Goal: Information Seeking & Learning: Compare options

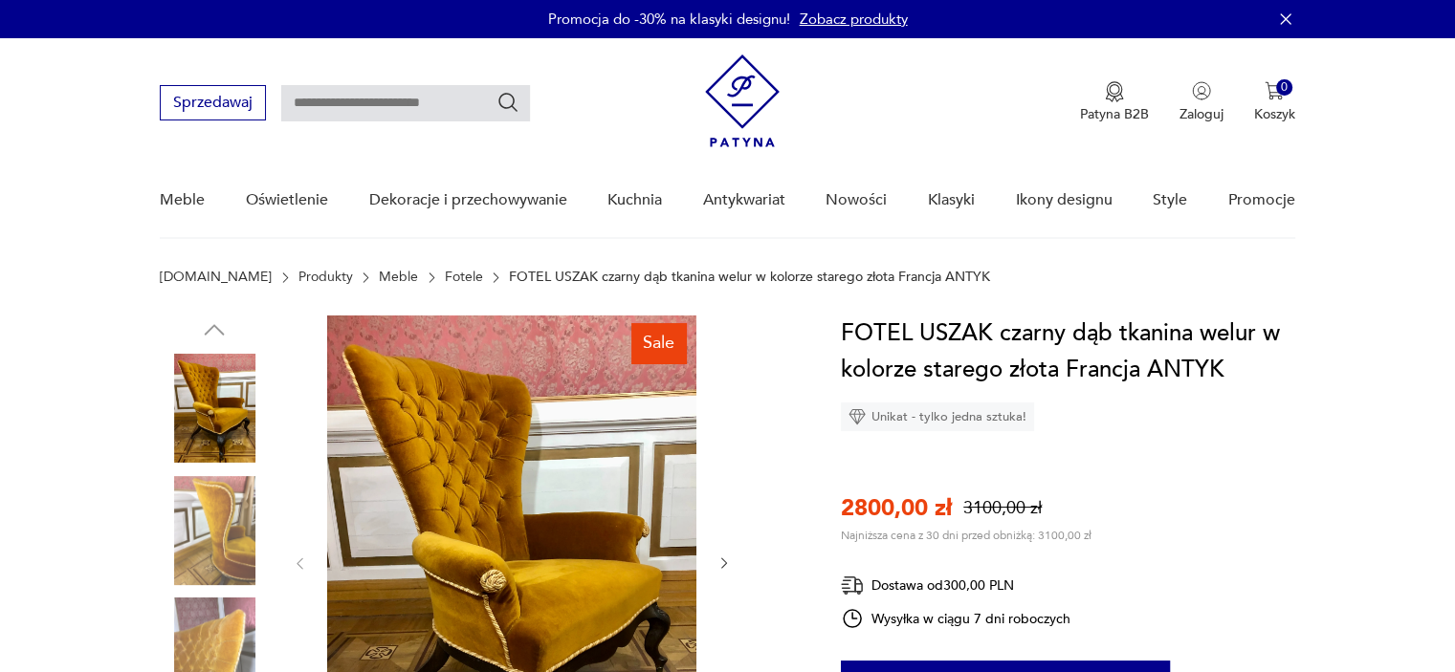
click at [209, 423] on img at bounding box center [214, 408] width 109 height 109
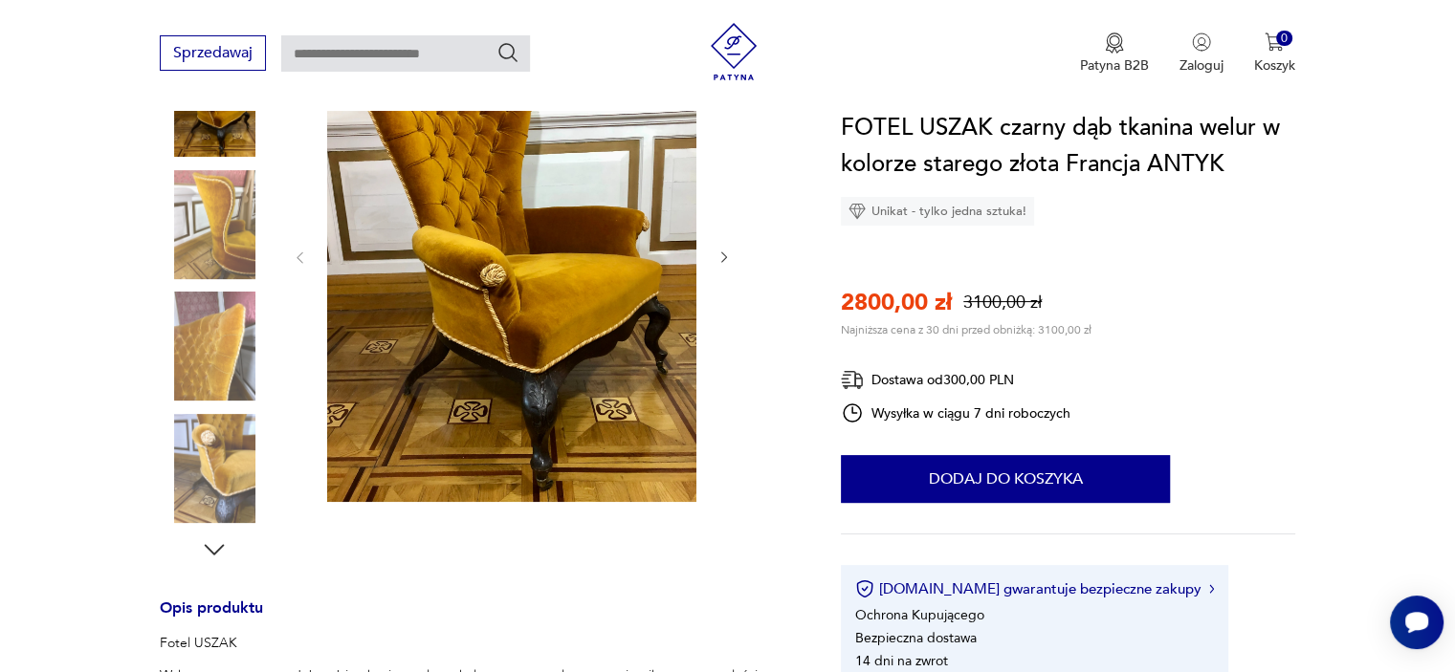
scroll to position [319, 0]
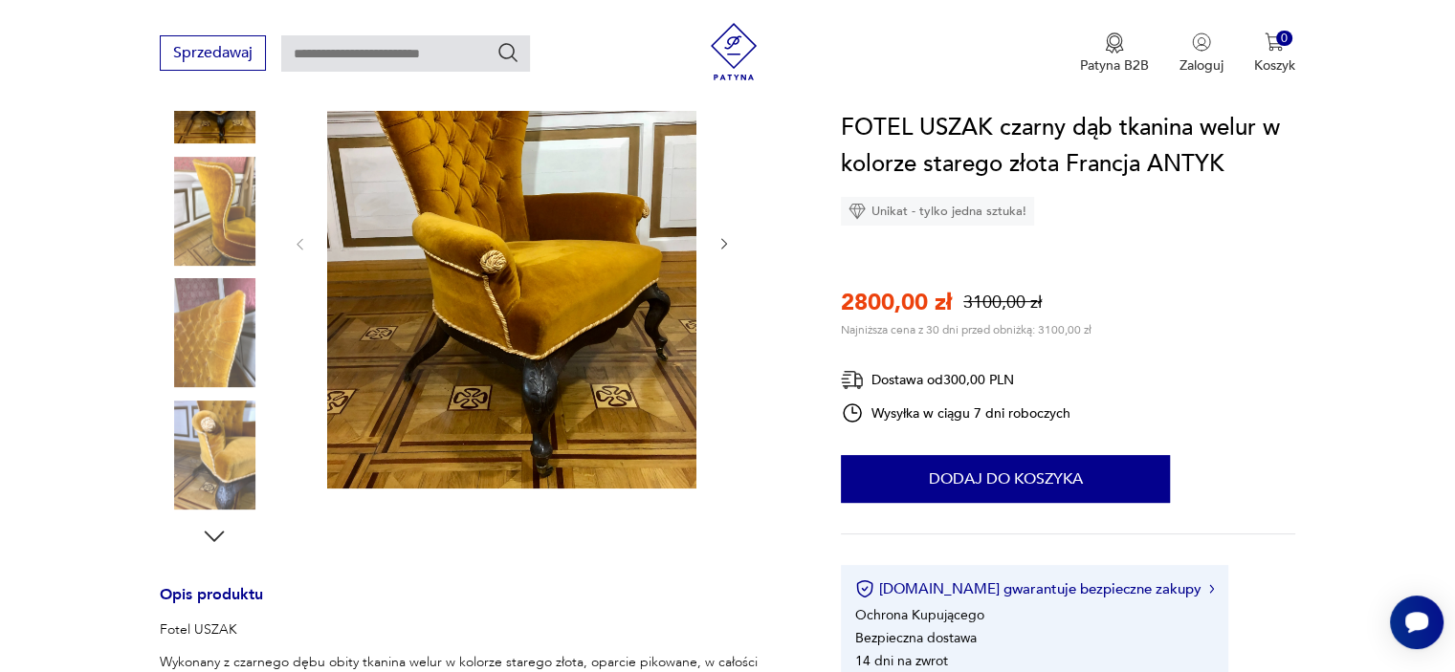
click at [222, 449] on img at bounding box center [214, 455] width 109 height 109
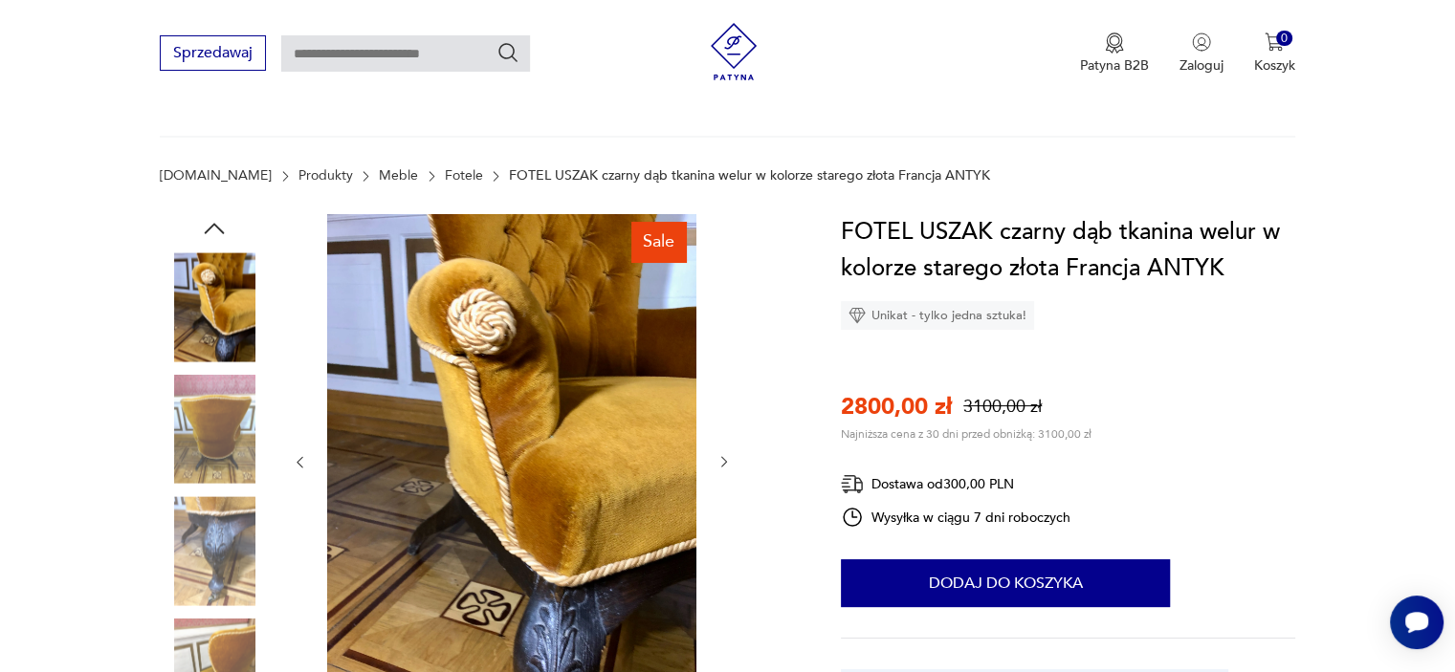
scroll to position [0, 0]
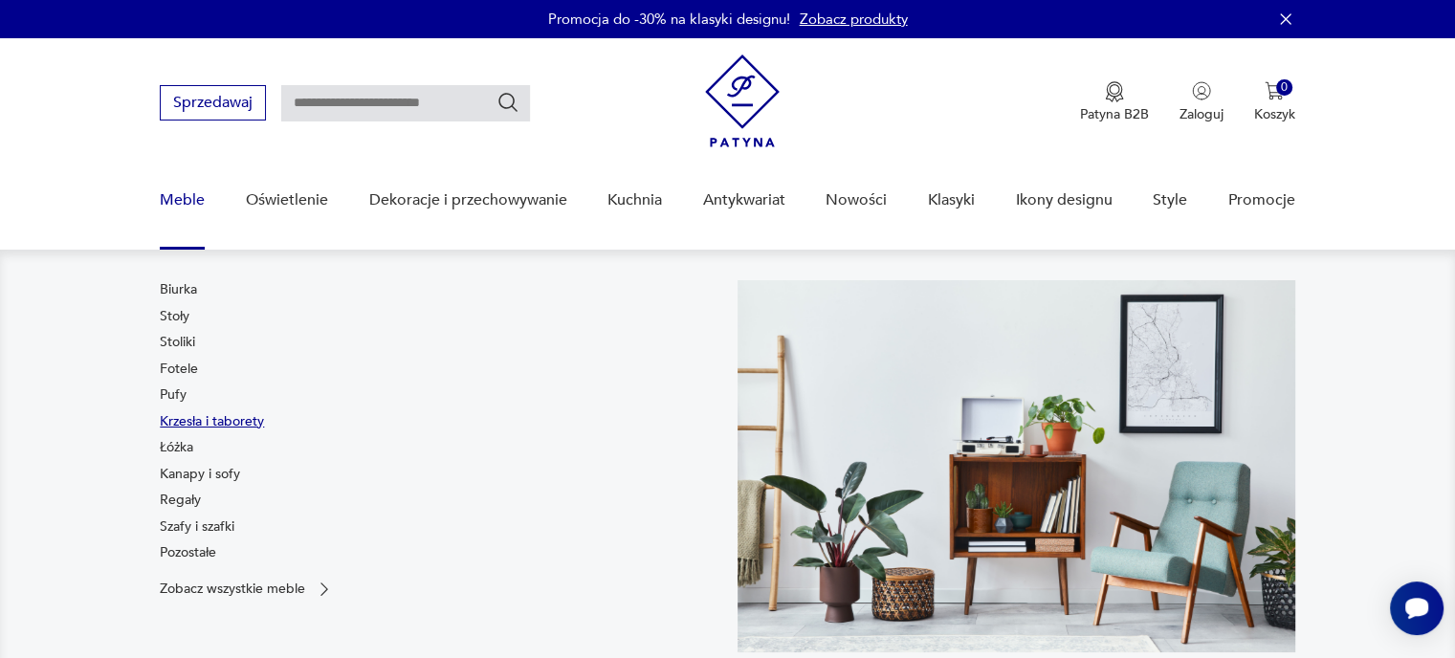
click at [182, 420] on link "Krzesła i taborety" at bounding box center [212, 421] width 104 height 19
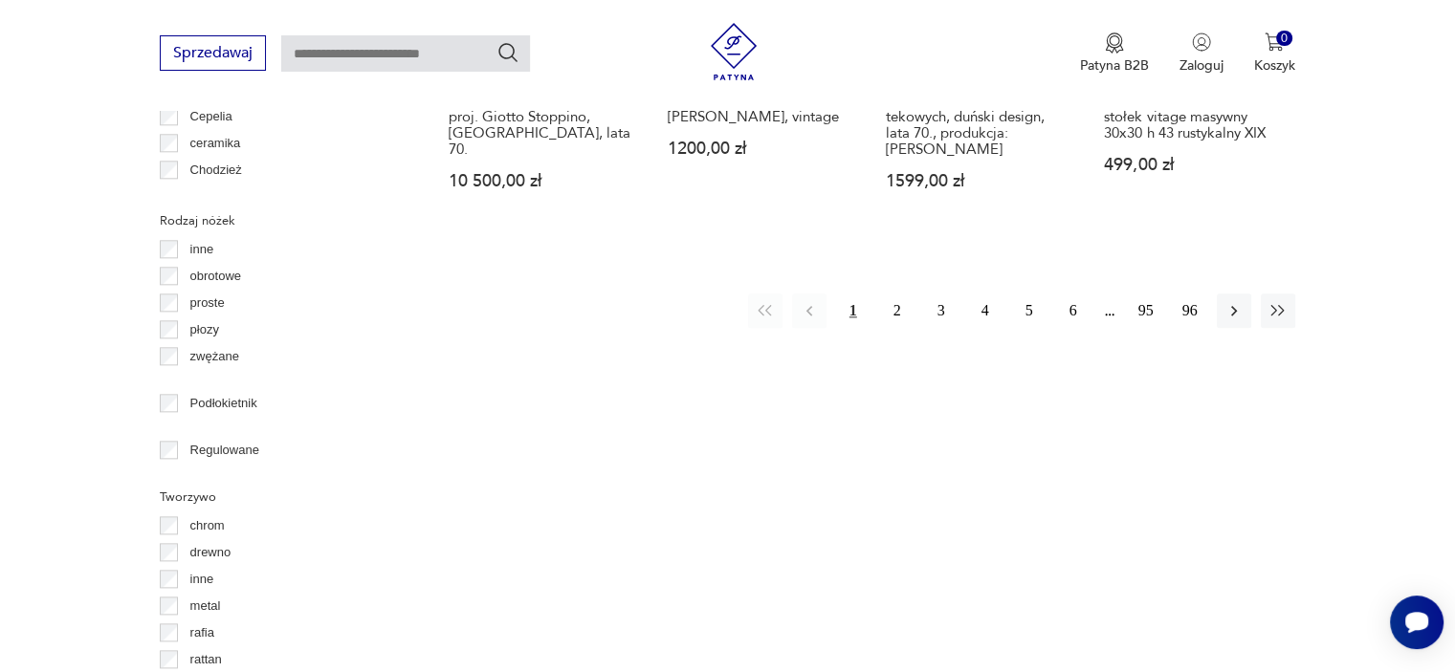
scroll to position [2214, 0]
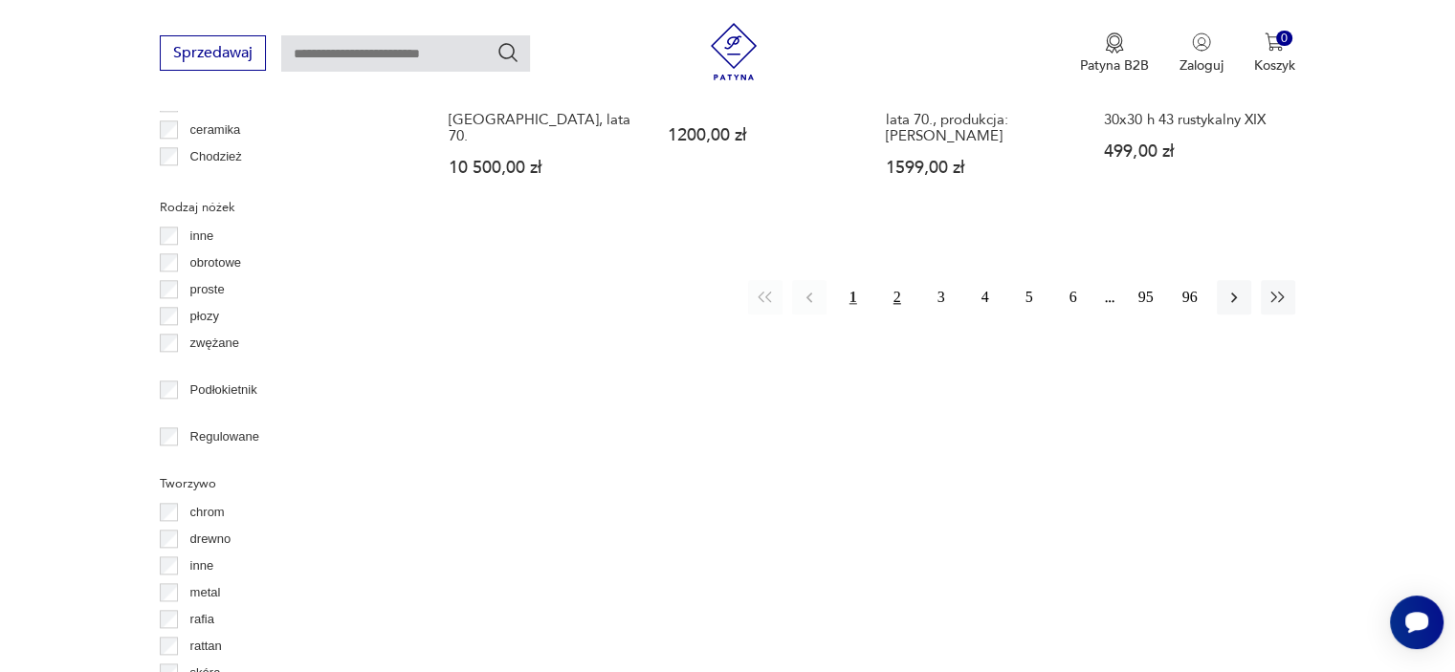
click at [898, 280] on button "2" at bounding box center [897, 297] width 34 height 34
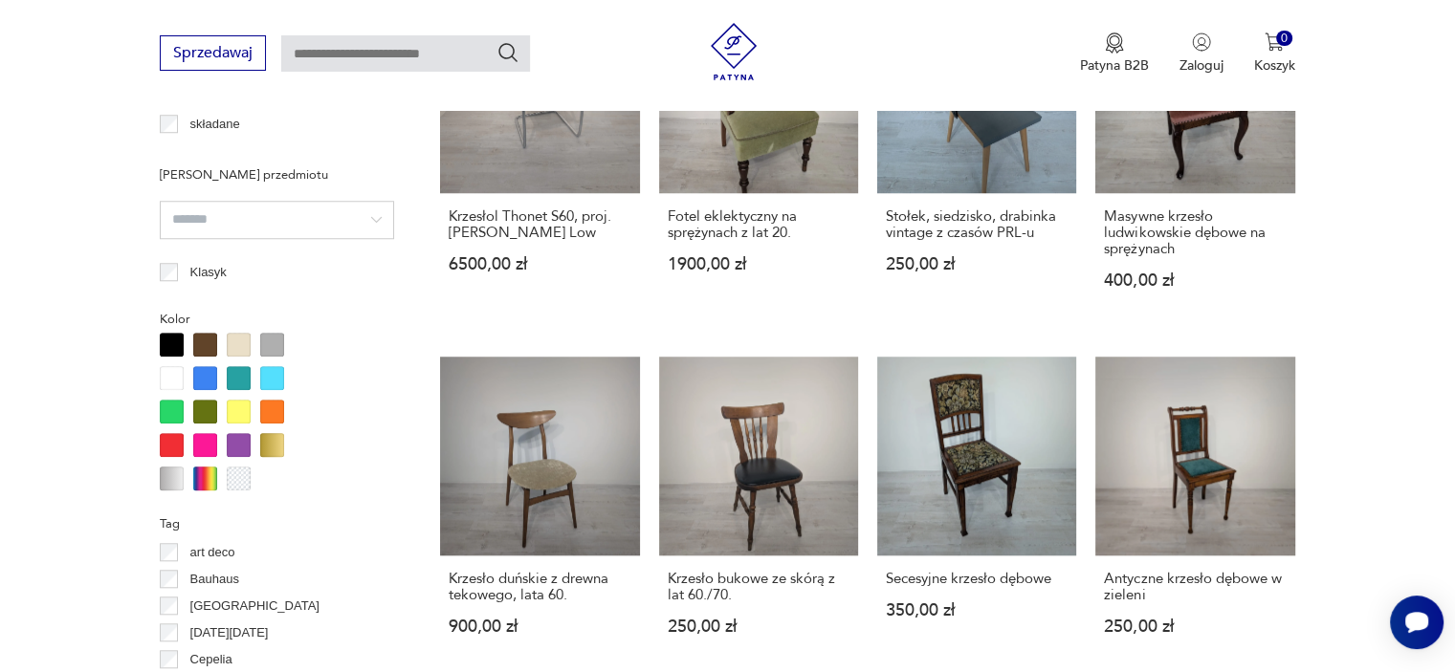
scroll to position [1708, 0]
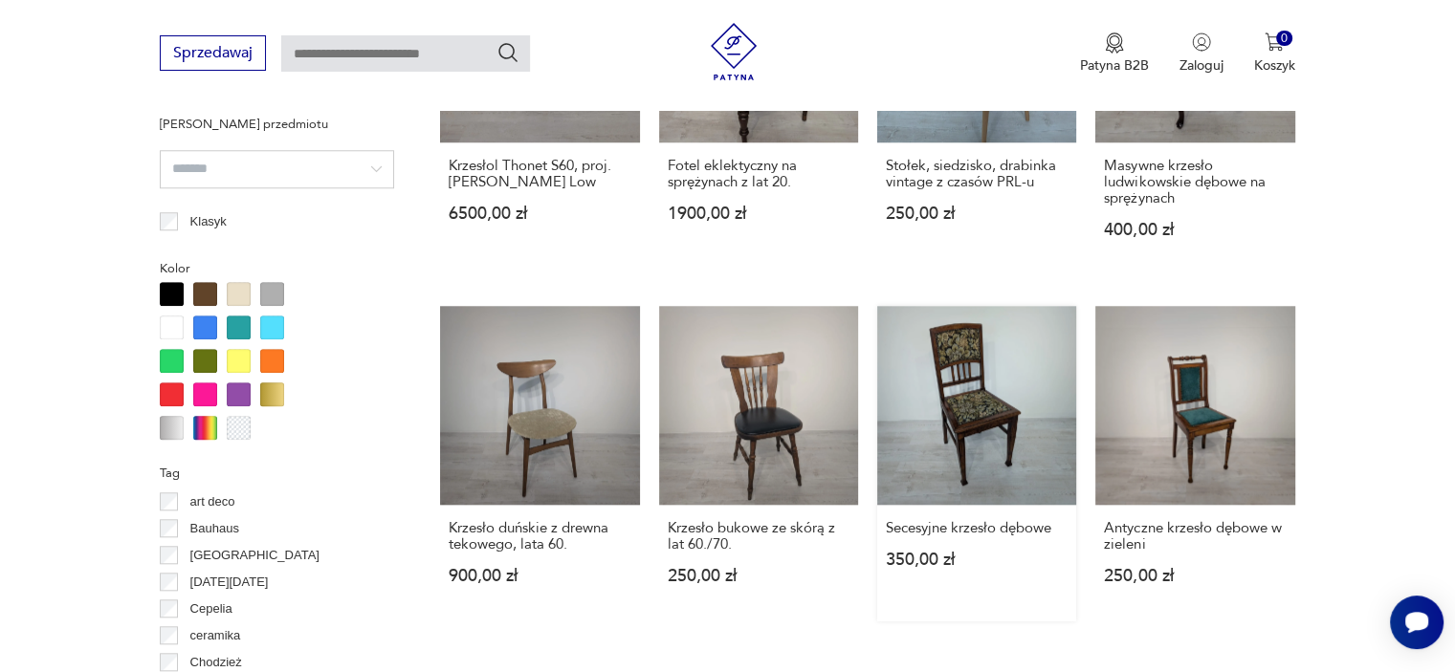
click at [954, 355] on link "Secesyjne krzesło dębowe 350,00 zł" at bounding box center [976, 464] width 199 height 316
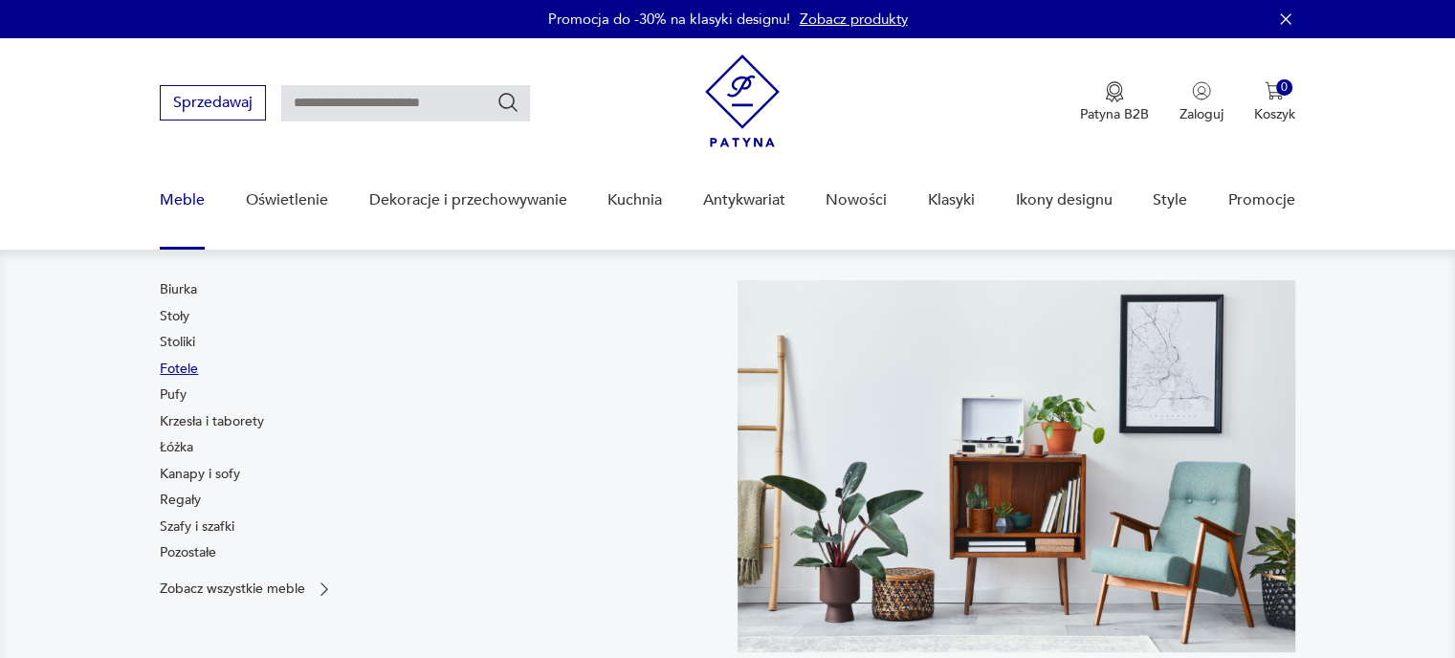
click at [185, 368] on link "Fotele" at bounding box center [179, 369] width 38 height 19
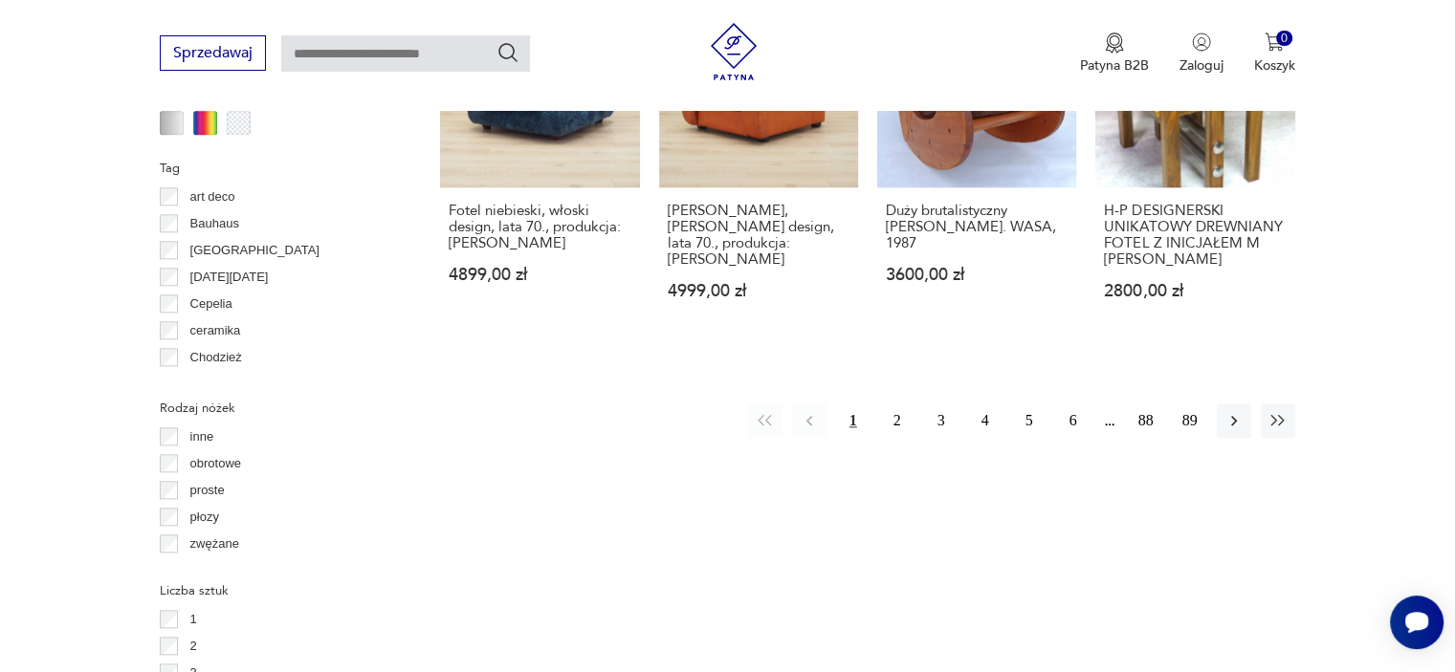
scroll to position [2048, 0]
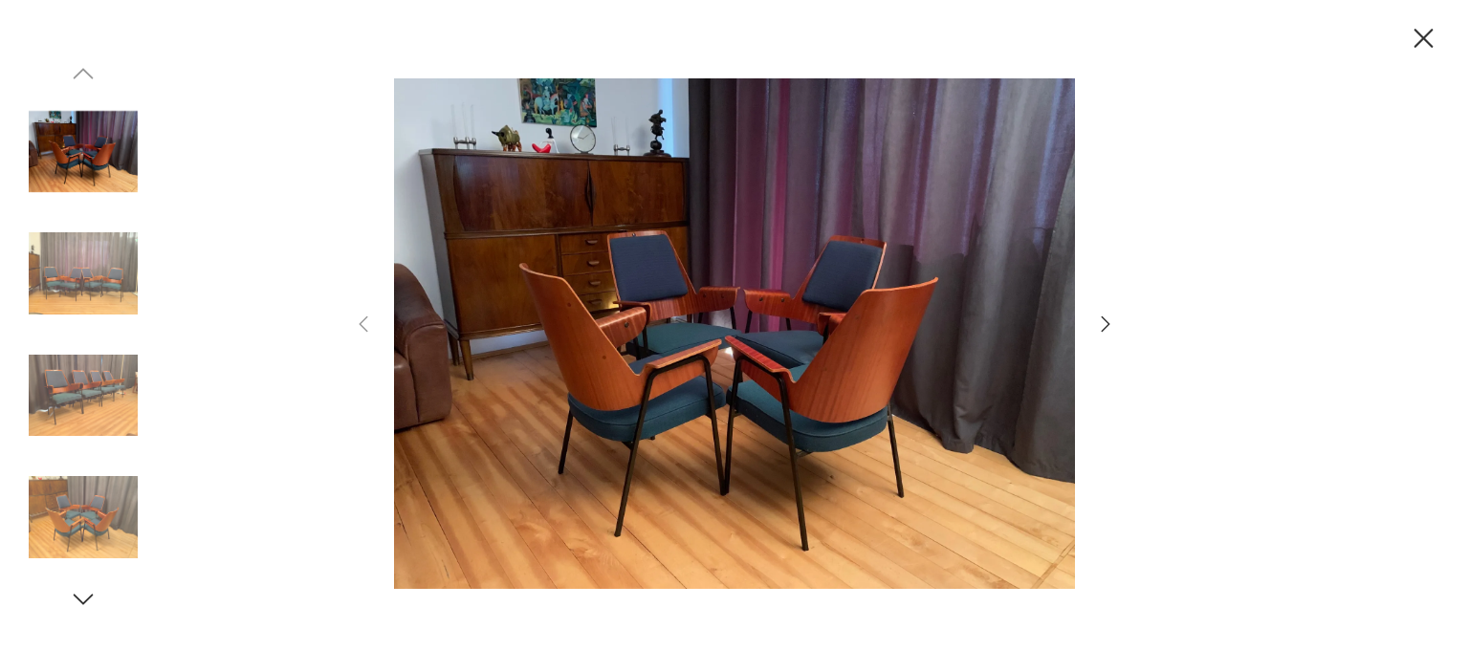
click at [771, 374] on img at bounding box center [734, 334] width 681 height 538
